Goal: Information Seeking & Learning: Understand process/instructions

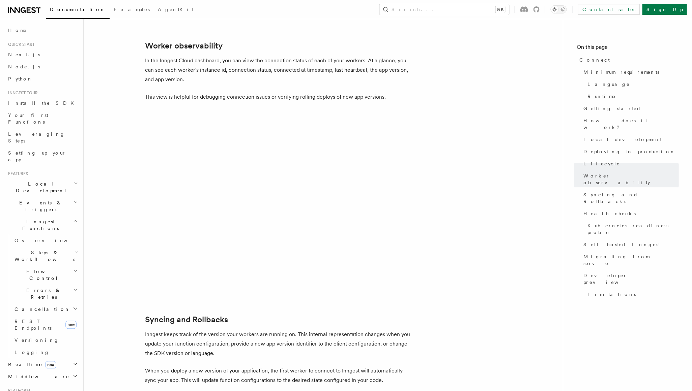
scroll to position [2329, 0]
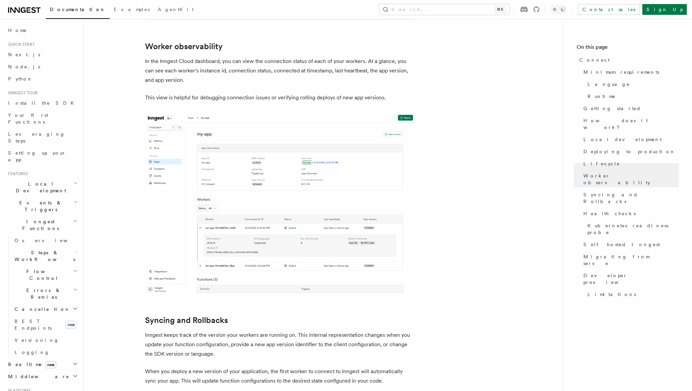
click at [242, 145] on img at bounding box center [280, 203] width 270 height 181
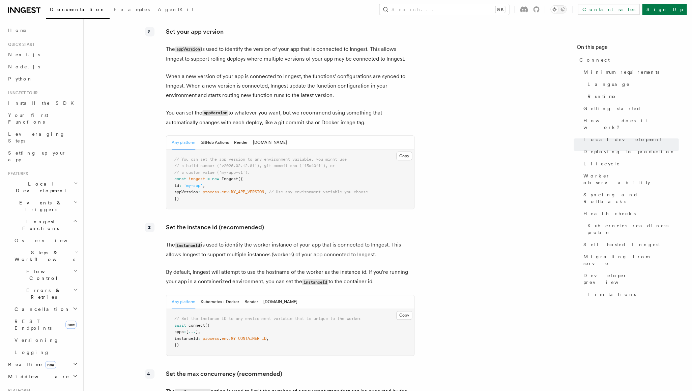
scroll to position [1113, 0]
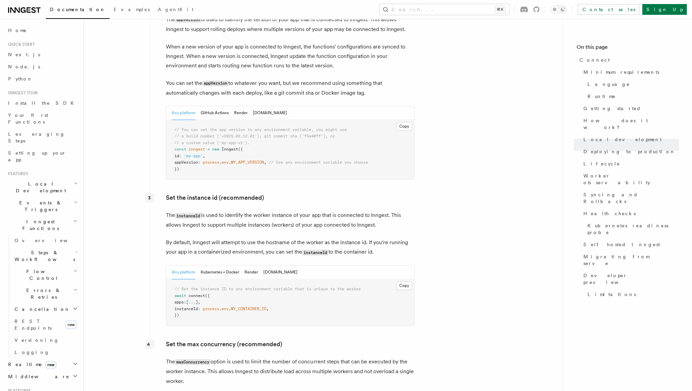
drag, startPoint x: 178, startPoint y: 119, endPoint x: 270, endPoint y: 115, distance: 92.1
click at [270, 160] on span "appVersion : process . env . MY_APP_VERSION , // Use any environment variable y…" at bounding box center [270, 162] width 193 height 5
copy span "appVersion : process . env . MY_APP_VERSION"
click at [242, 307] on span "MY_CONTAINER_ID" at bounding box center [248, 309] width 35 height 5
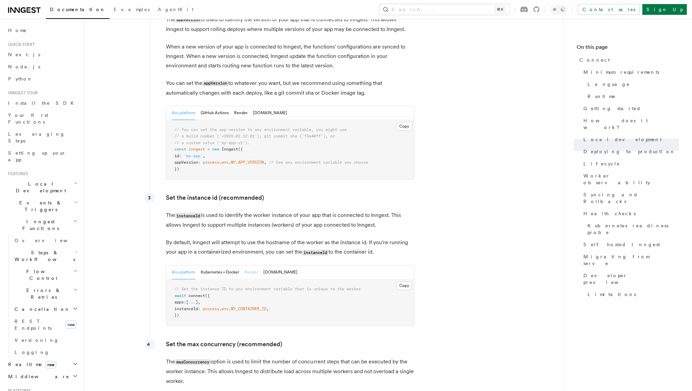
click at [250, 266] on button "Render" at bounding box center [250, 273] width 13 height 14
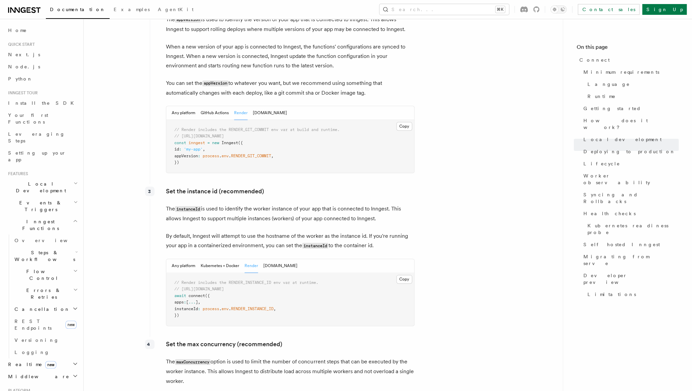
scroll to position [1108, 0]
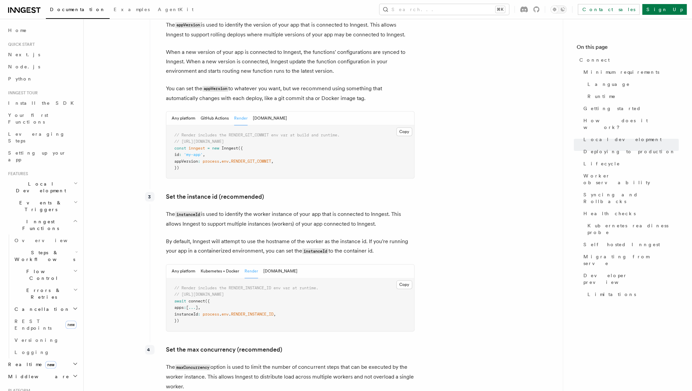
click at [252, 312] on span "RENDER_INSTANCE_ID" at bounding box center [252, 314] width 42 height 5
copy span "process . env . RENDER_INSTANCE_ID"
click at [262, 312] on span "RENDER_INSTANCE_ID" at bounding box center [252, 314] width 42 height 5
drag, startPoint x: 209, startPoint y: 269, endPoint x: 197, endPoint y: 267, distance: 12.0
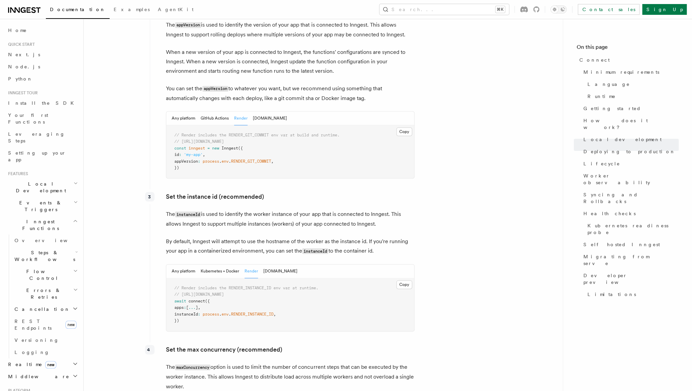
click at [276, 312] on span "instanceId : process . env . RENDER_INSTANCE_ID ," at bounding box center [224, 314] width 101 height 5
drag, startPoint x: 179, startPoint y: 268, endPoint x: 280, endPoint y: 267, distance: 101.5
click at [276, 312] on span "instanceId : process . env . RENDER_INSTANCE_ID ," at bounding box center [224, 314] width 101 height 5
copy span "instanceId : process . env . RENDER_INSTANCE_ID"
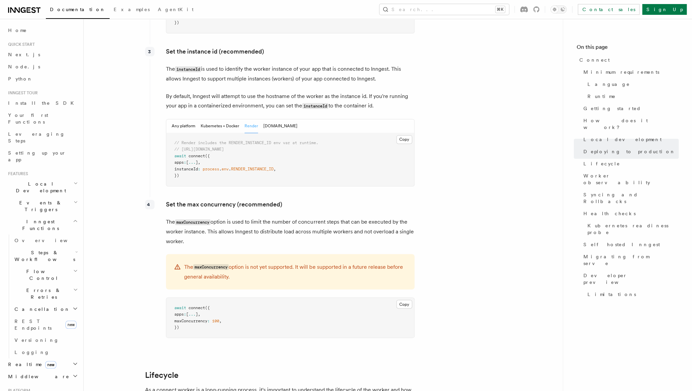
scroll to position [1375, 0]
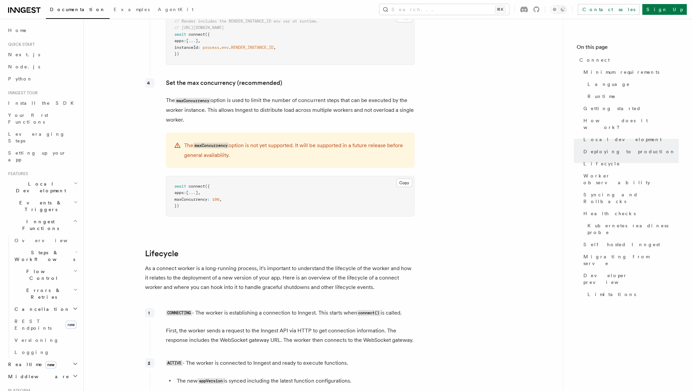
drag, startPoint x: 179, startPoint y: 152, endPoint x: 227, endPoint y: 151, distance: 47.5
click at [221, 197] on span "maxConcurrency : 100 ," at bounding box center [197, 199] width 47 height 5
copy span "maxConcurrency : 100 ,"
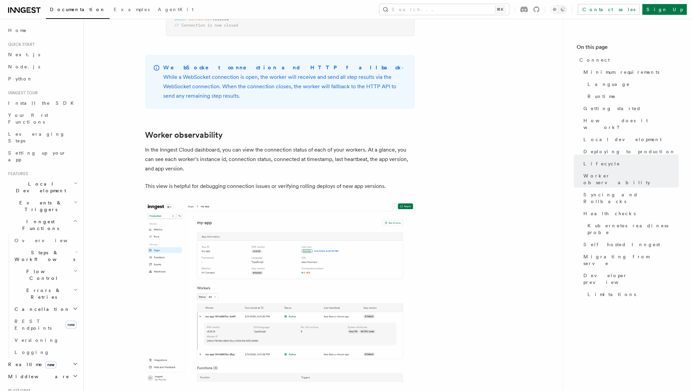
scroll to position [2219, 0]
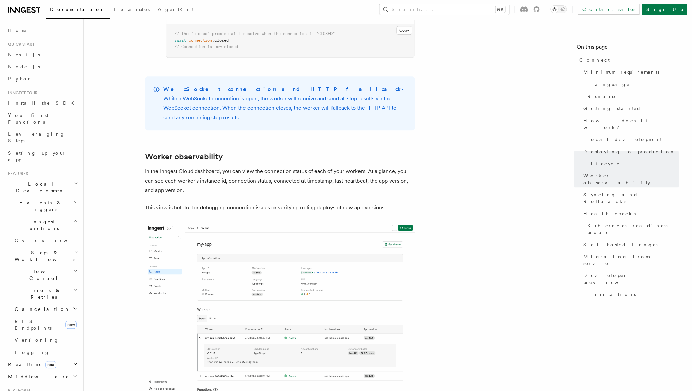
click at [256, 230] on img at bounding box center [280, 313] width 270 height 181
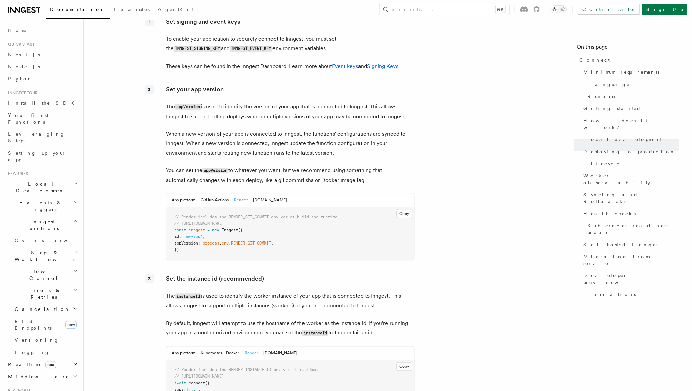
scroll to position [997, 0]
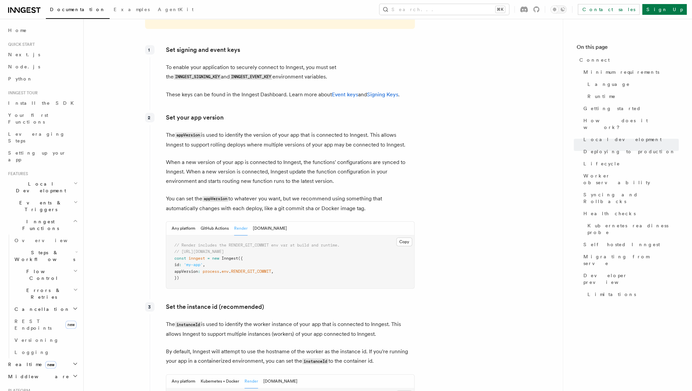
drag, startPoint x: 238, startPoint y: 227, endPoint x: 277, endPoint y: 226, distance: 39.8
click at [271, 269] on span "RENDER_GIT_COMMIT" at bounding box center [251, 271] width 40 height 5
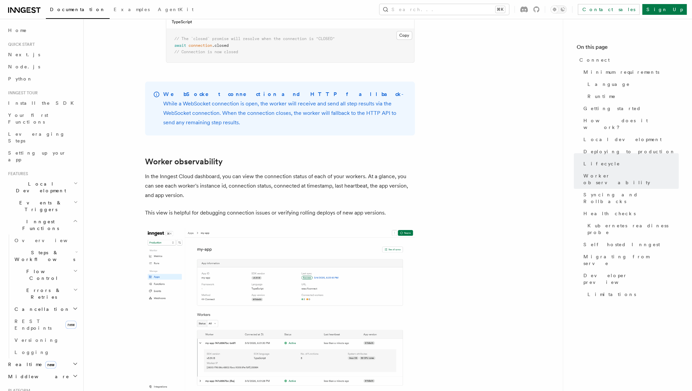
scroll to position [2205, 0]
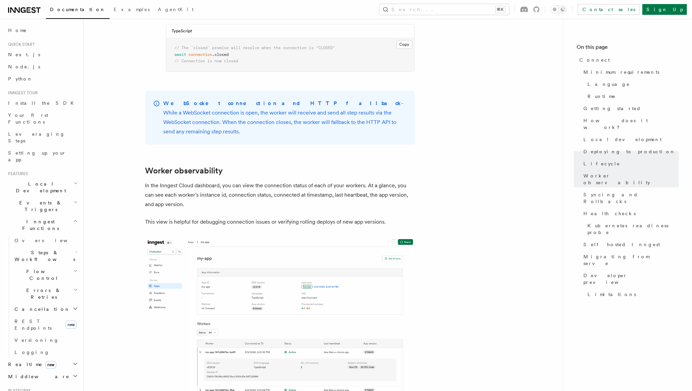
click at [271, 240] on img at bounding box center [280, 328] width 270 height 181
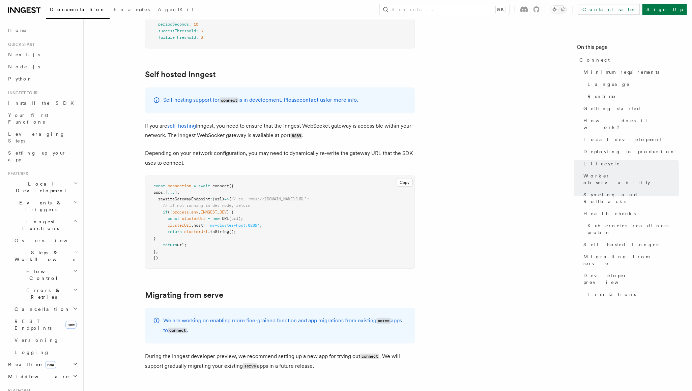
scroll to position [3619, 0]
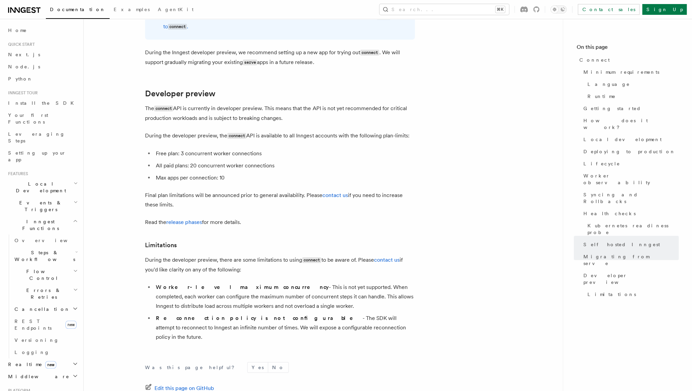
click at [25, 9] on icon at bounding box center [24, 10] width 32 height 8
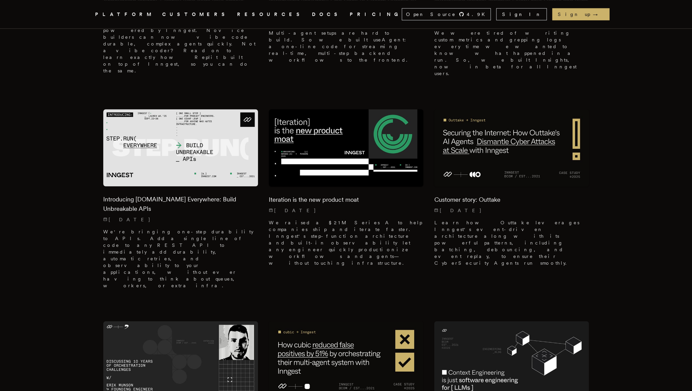
scroll to position [339, 0]
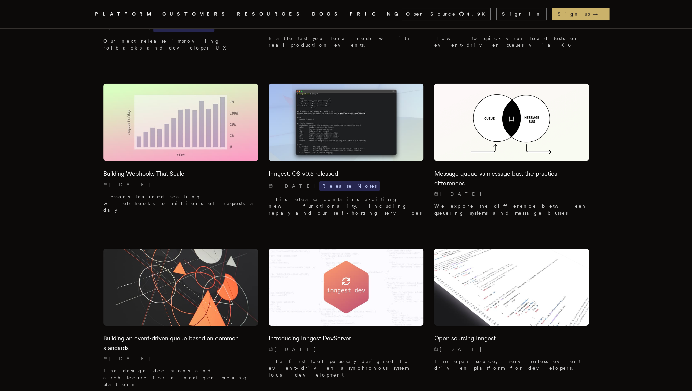
scroll to position [6726, 0]
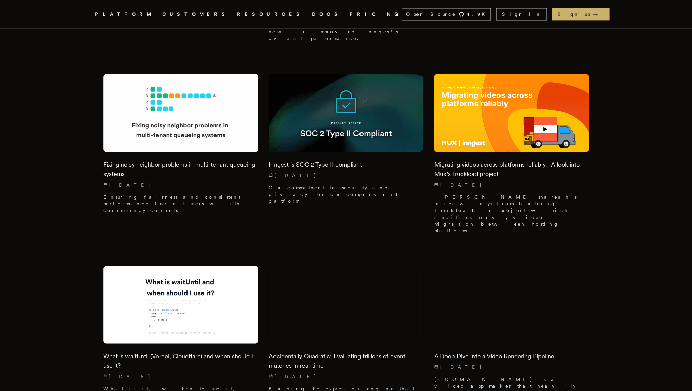
scroll to position [6726, 0]
